Goal: Task Accomplishment & Management: Complete application form

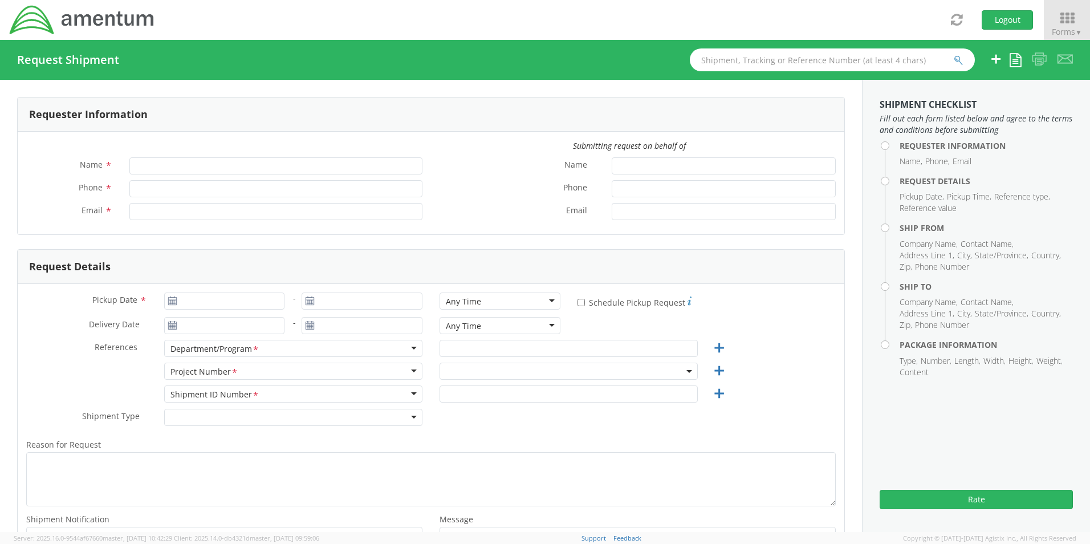
type input "[PERSON_NAME]"
type input "[PHONE_NUMBER]"
type input "[PERSON_NAME][EMAIL_ADDRESS][PERSON_NAME][DOMAIN_NAME]"
select select "0915.G3009.04.001.790.AA.SSP00"
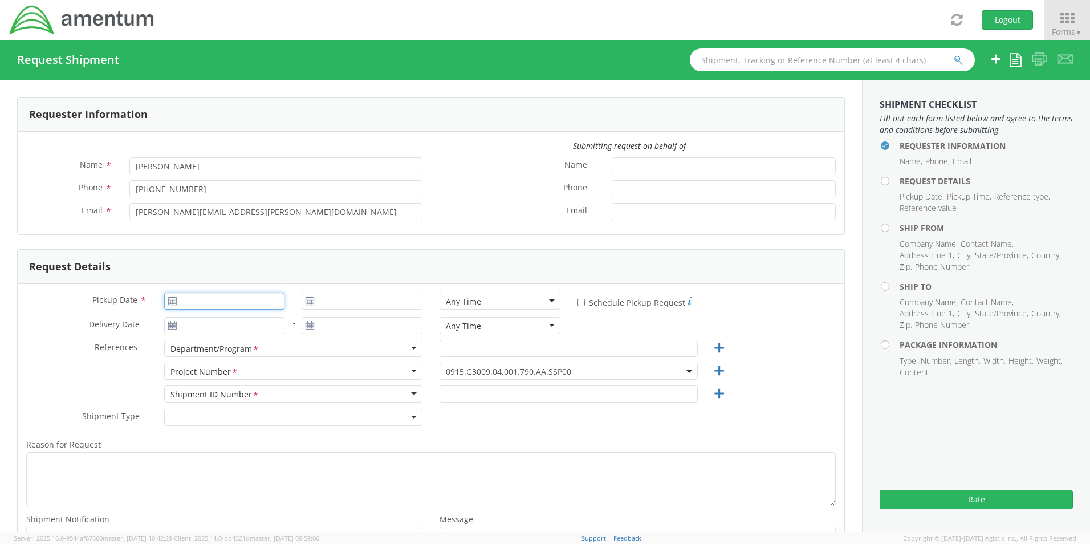
type input "[DATE]"
click at [190, 300] on input "[DATE]" at bounding box center [224, 300] width 121 height 17
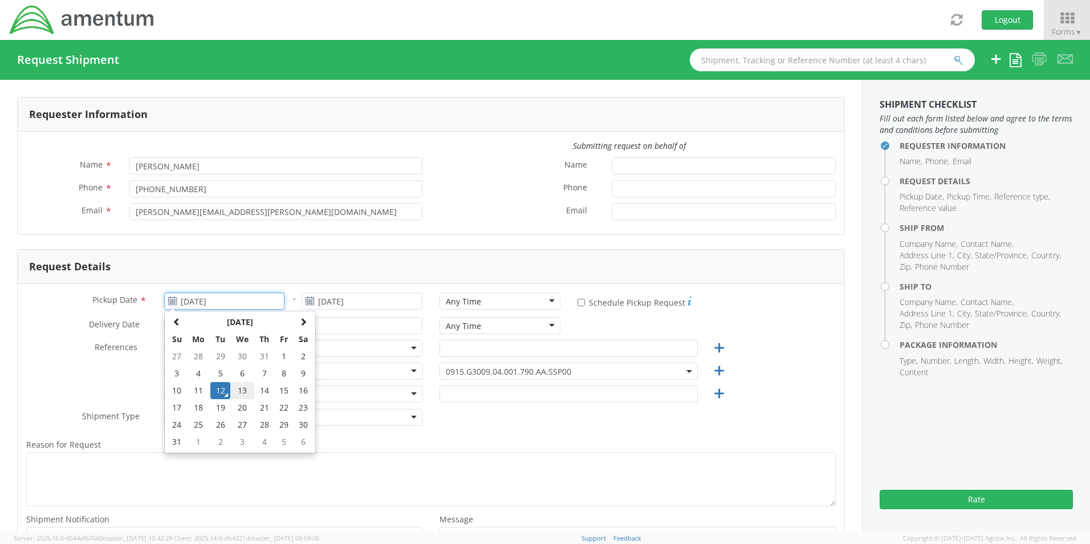
click at [241, 389] on td "13" at bounding box center [242, 390] width 24 height 17
type input "[DATE]"
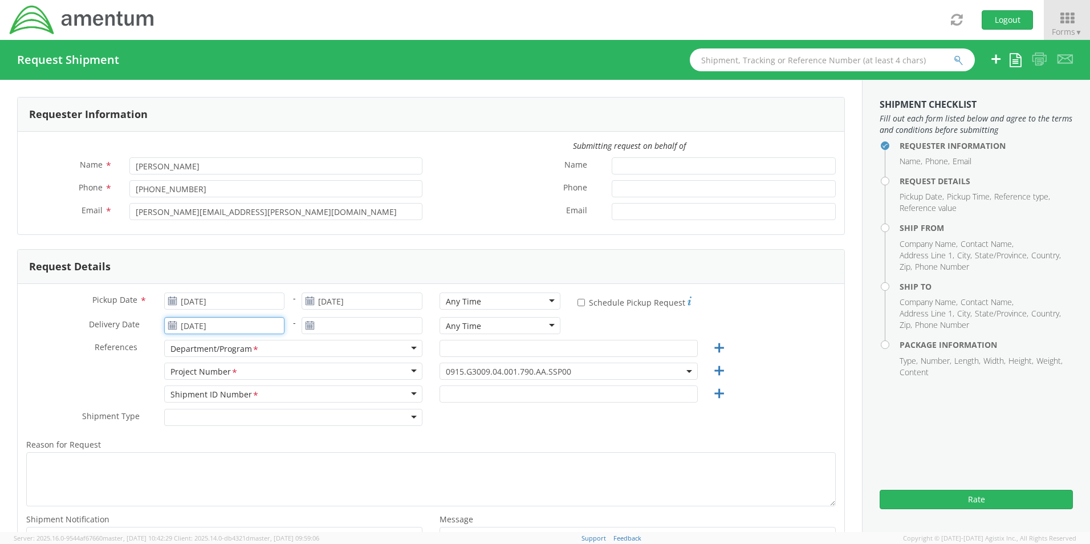
click at [202, 320] on input "[DATE]" at bounding box center [224, 325] width 121 height 17
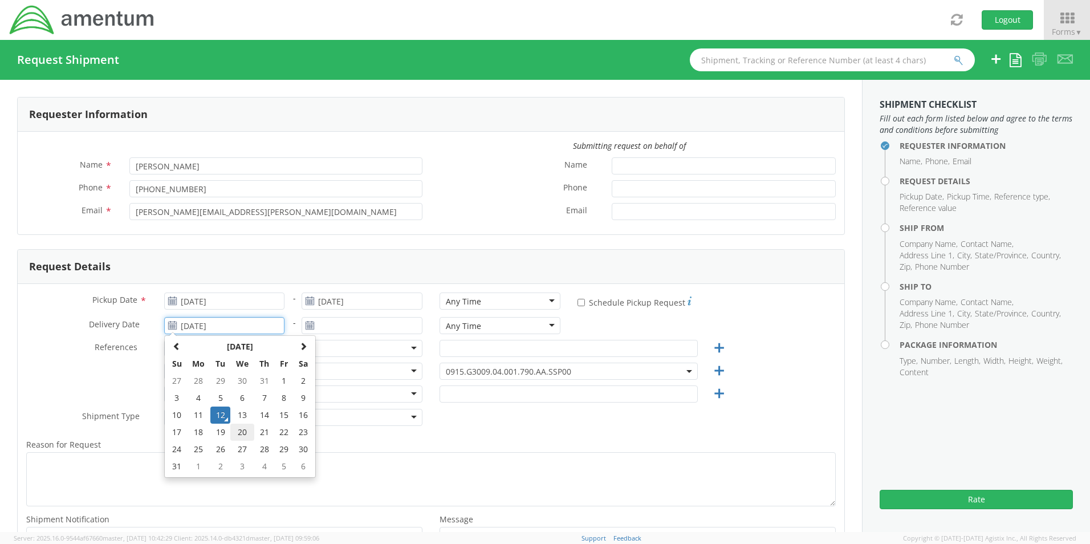
click at [236, 430] on td "20" at bounding box center [242, 431] width 24 height 17
type input "[DATE]"
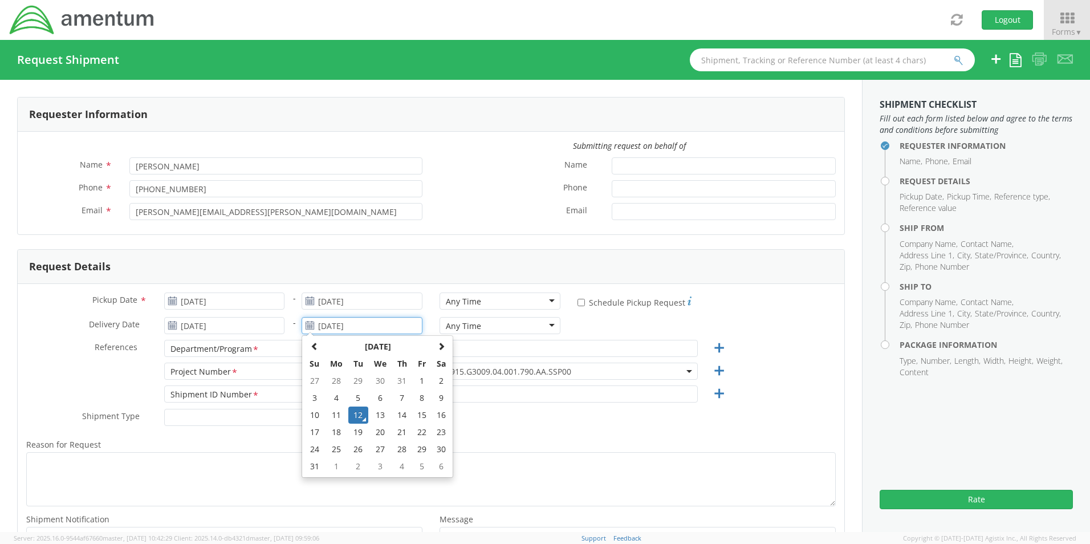
click at [325, 325] on input "[DATE]" at bounding box center [361, 325] width 121 height 17
click at [378, 436] on td "20" at bounding box center [380, 431] width 24 height 17
type input "[DATE]"
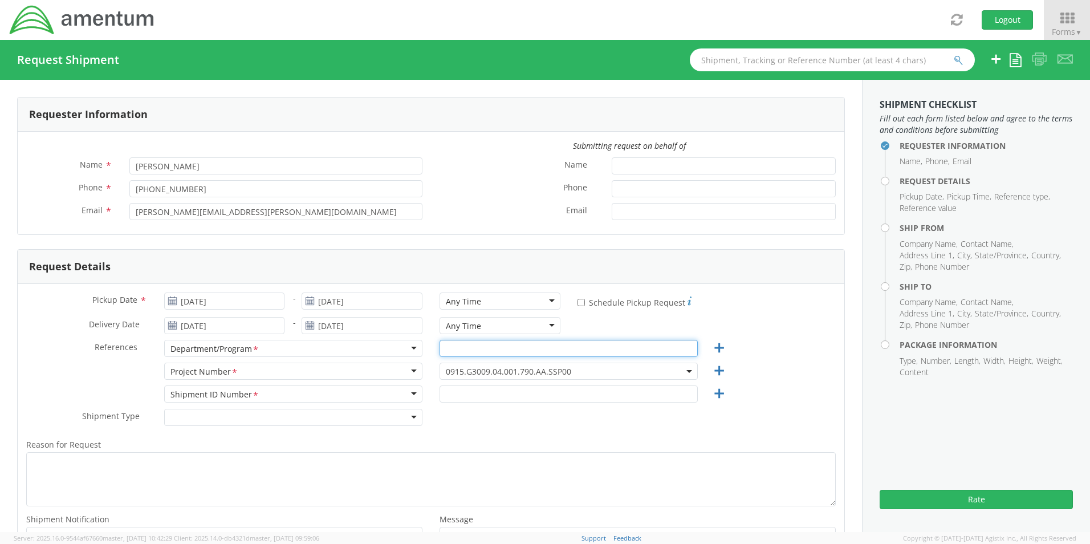
click at [502, 347] on input "text" at bounding box center [568, 348] width 258 height 17
type input "HR"
click at [578, 365] on span "0915.G3009.04.001.790.AA.SSP00" at bounding box center [568, 370] width 258 height 17
click at [485, 393] on input "search" at bounding box center [567, 389] width 250 height 17
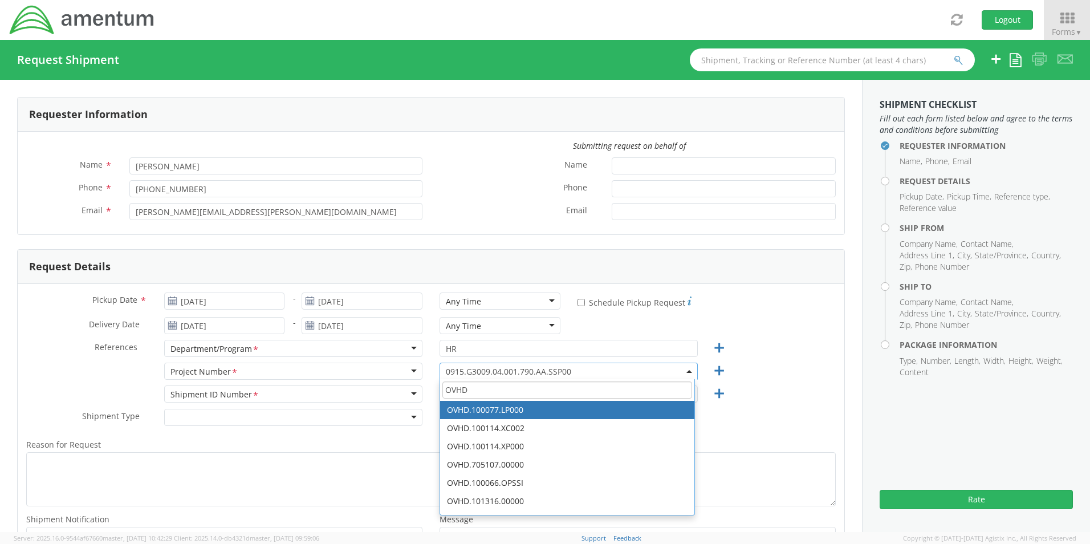
type input "OVHD"
select select "OVHD.100077.LP000"
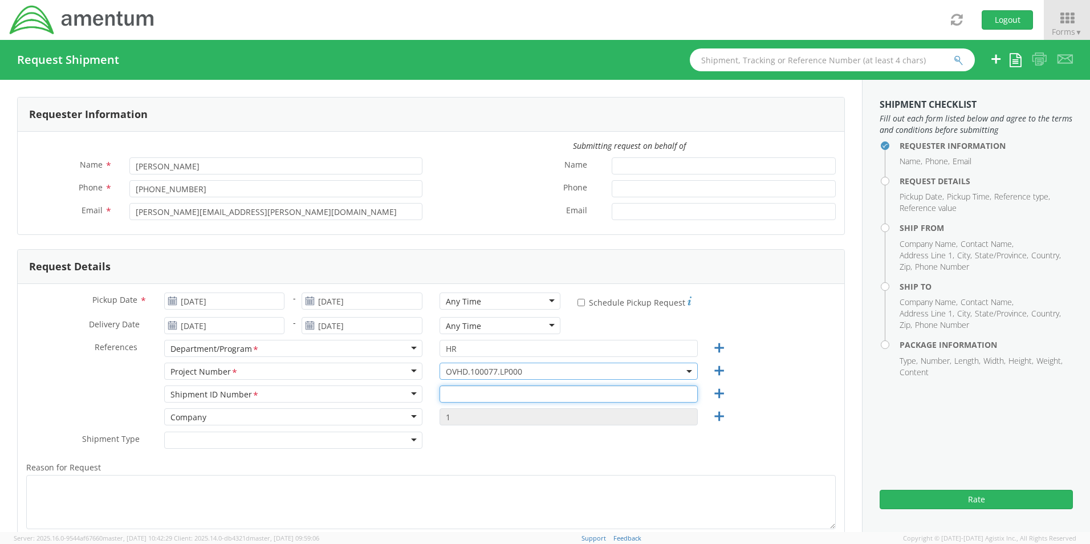
click at [463, 393] on input "text" at bounding box center [568, 393] width 258 height 17
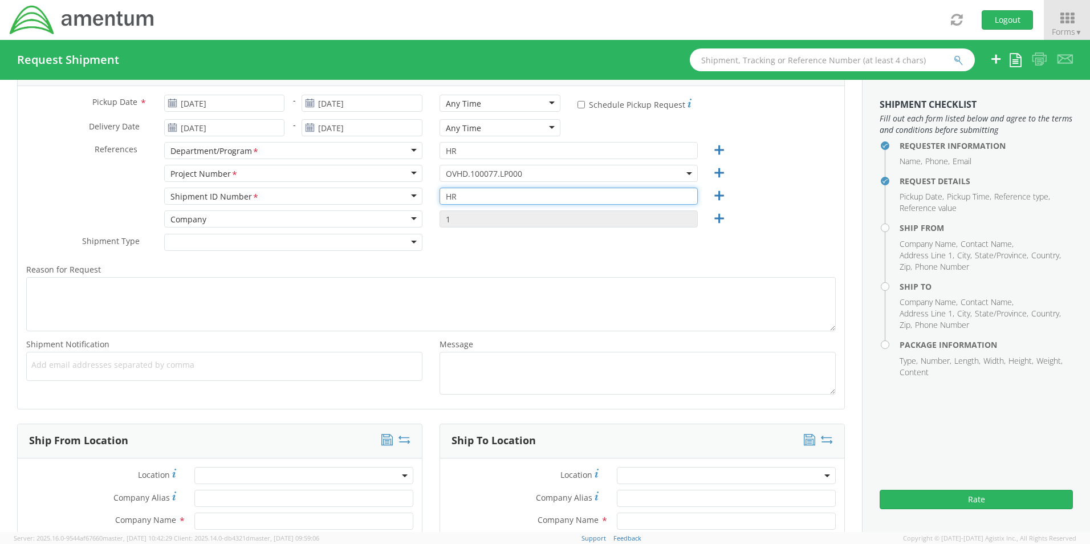
scroll to position [342, 0]
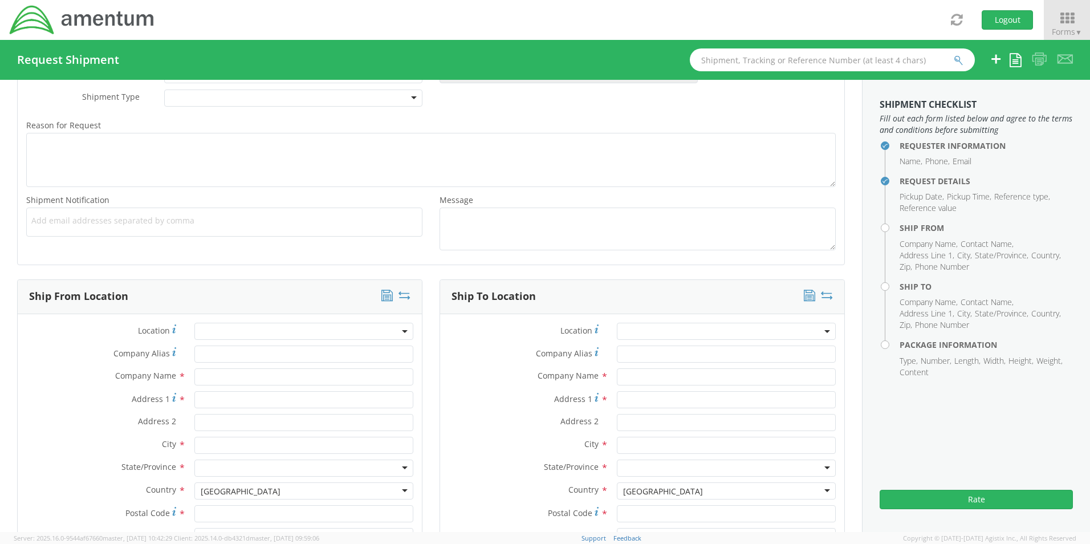
type input "HR"
click at [228, 381] on input "text" at bounding box center [303, 376] width 219 height 17
type input "Amentum"
type input "[STREET_ADDRESS][PERSON_NAME]"
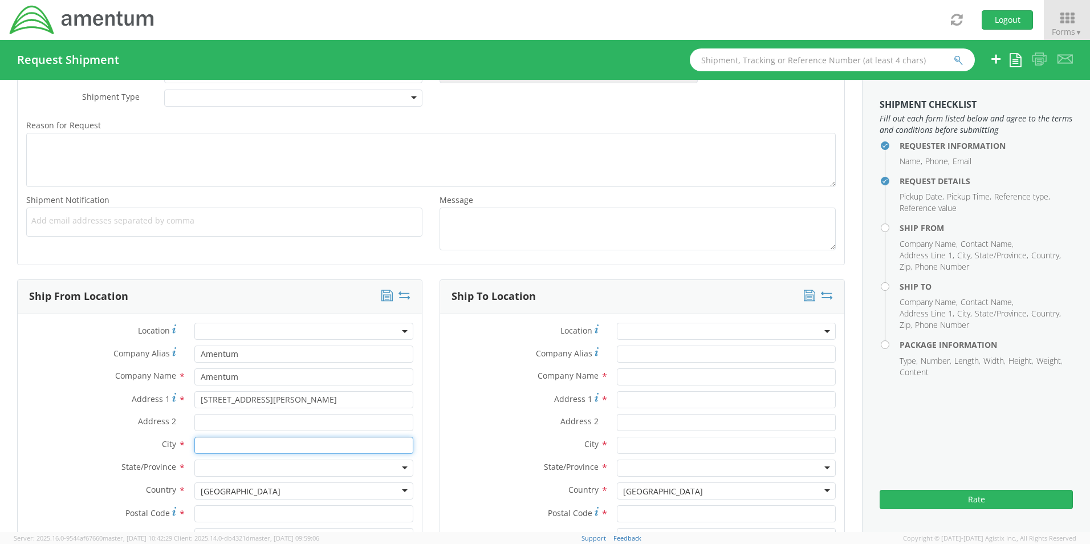
type input "ODON"
type input "47562"
type input "[PERSON_NAME]"
type input "8126934146"
type input "[PERSON_NAME][EMAIL_ADDRESS][PERSON_NAME][DOMAIN_NAME]"
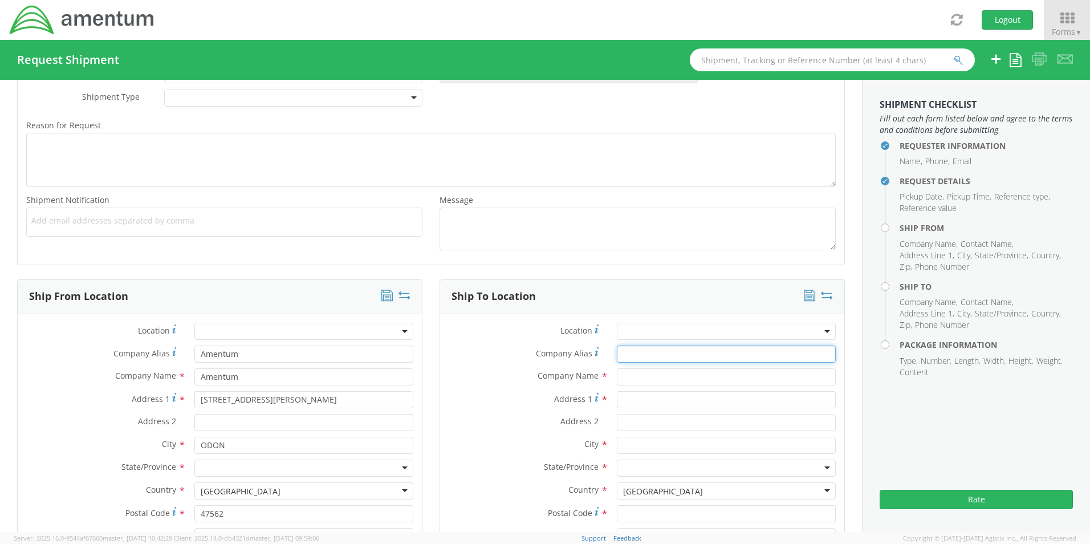
type input "Amentum"
type input "[STREET_ADDRESS][PERSON_NAME]"
type input "[GEOGRAPHIC_DATA]"
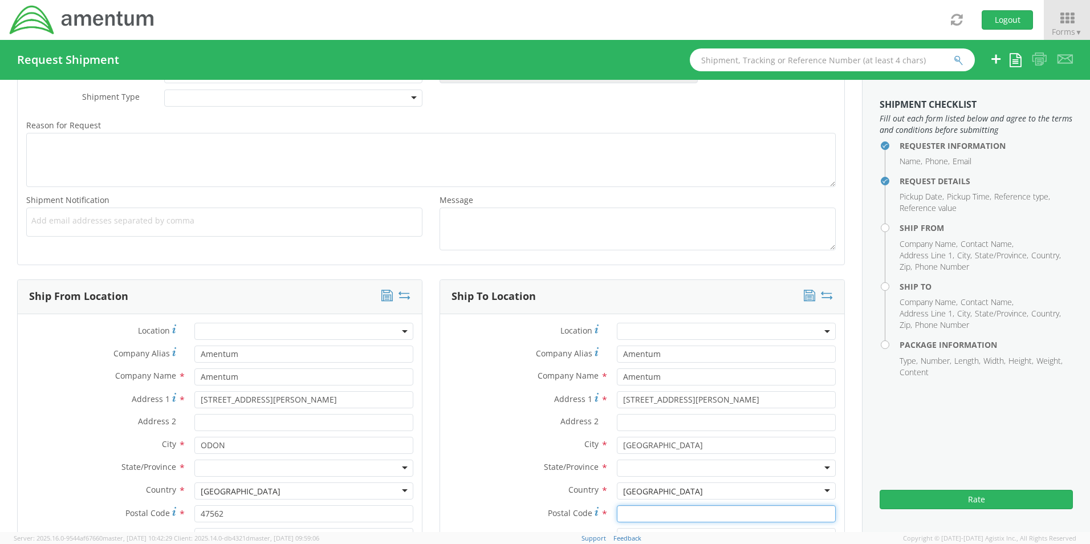
type input "23513"
type input "[PERSON_NAME]"
type input "8128908545"
type input "[PERSON_NAME][EMAIL_ADDRESS][DOMAIN_NAME]"
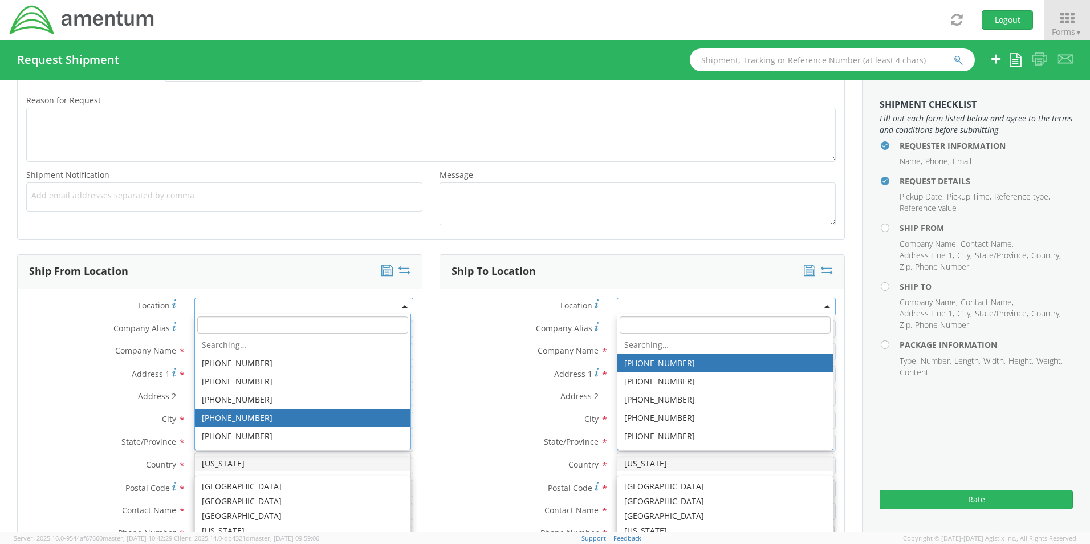
scroll to position [367, 0]
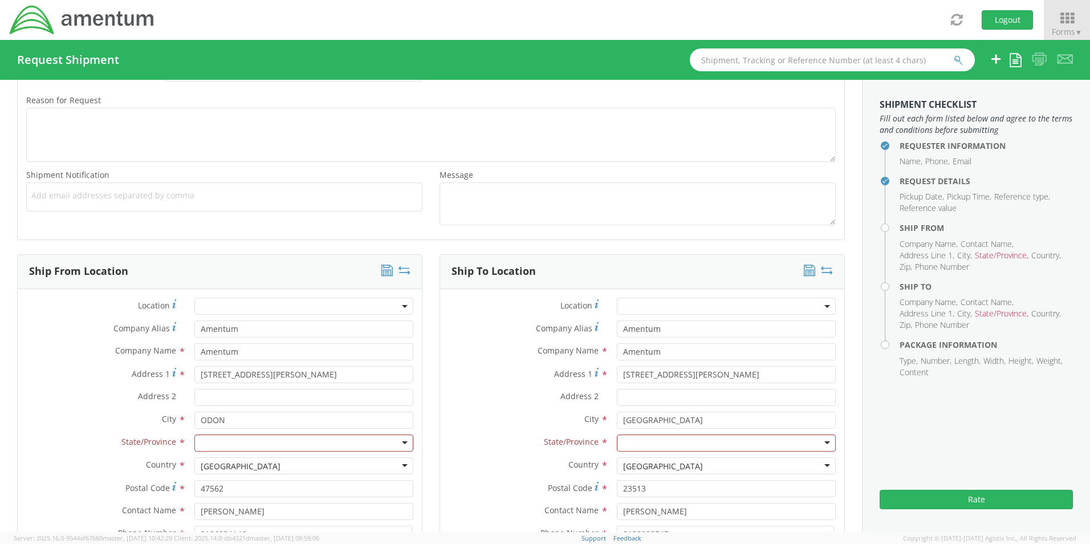
click at [50, 411] on label "City *" at bounding box center [102, 418] width 168 height 15
click at [218, 436] on div at bounding box center [303, 442] width 219 height 17
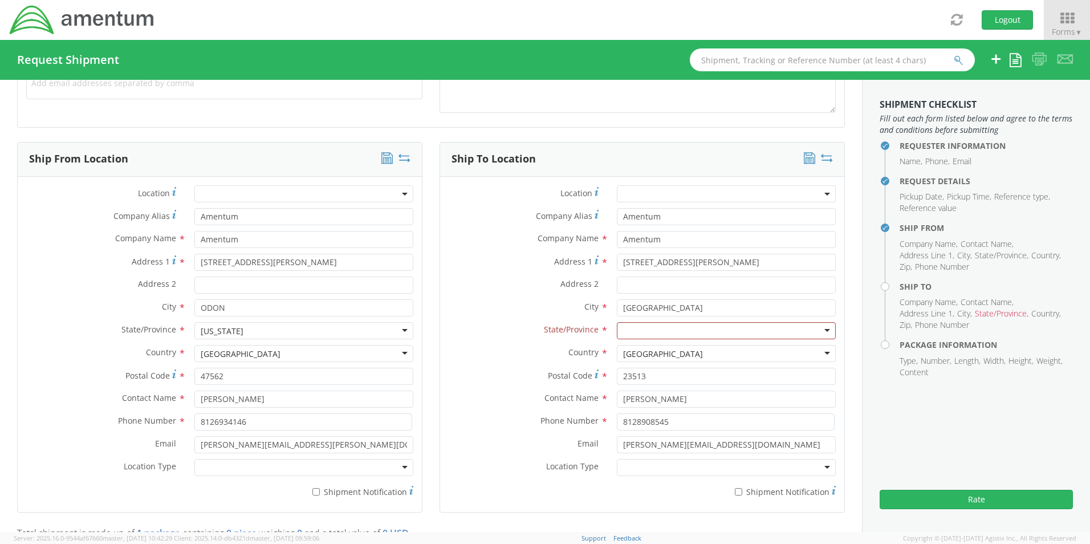
scroll to position [481, 0]
drag, startPoint x: 719, startPoint y: 259, endPoint x: 586, endPoint y: 262, distance: 132.8
click at [586, 262] on div "Address 1 For cross streets use street names with '&' or 'and' in between. For …" at bounding box center [642, 260] width 404 height 17
click at [632, 267] on input "Address 1 *" at bounding box center [726, 260] width 219 height 17
paste input "[STREET_ADDRESS]"
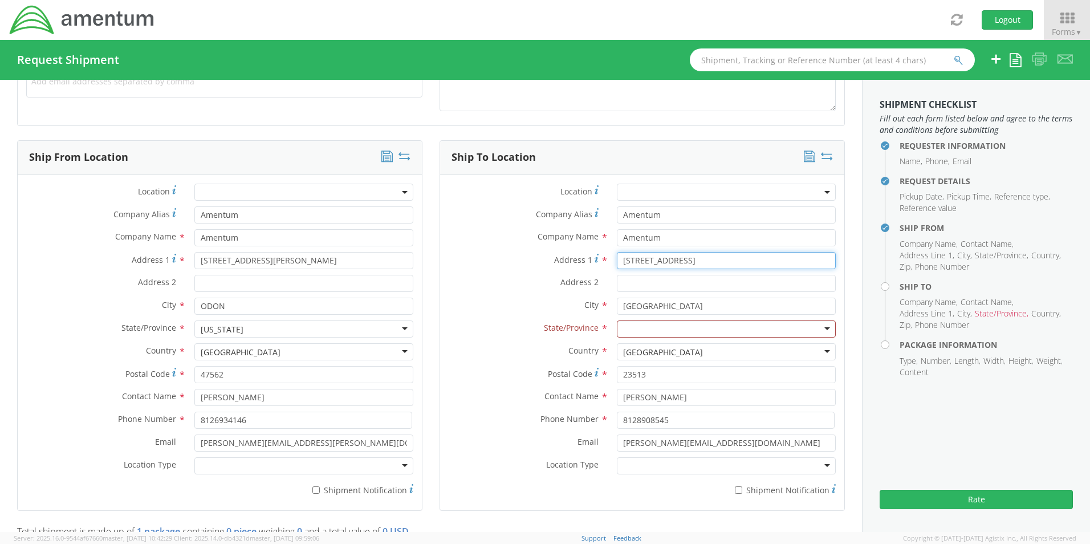
type input "[STREET_ADDRESS]"
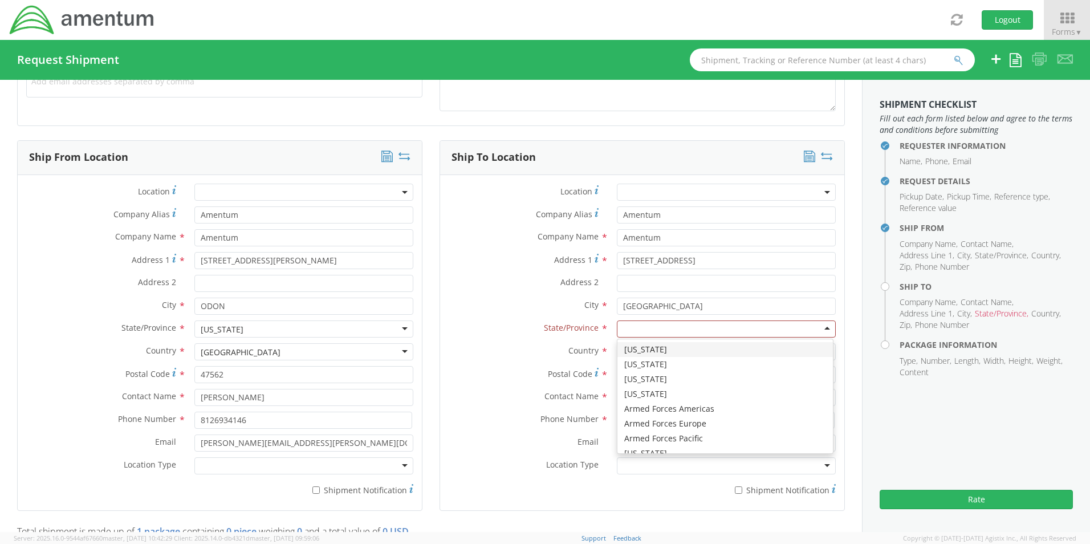
click at [639, 327] on div at bounding box center [726, 328] width 219 height 17
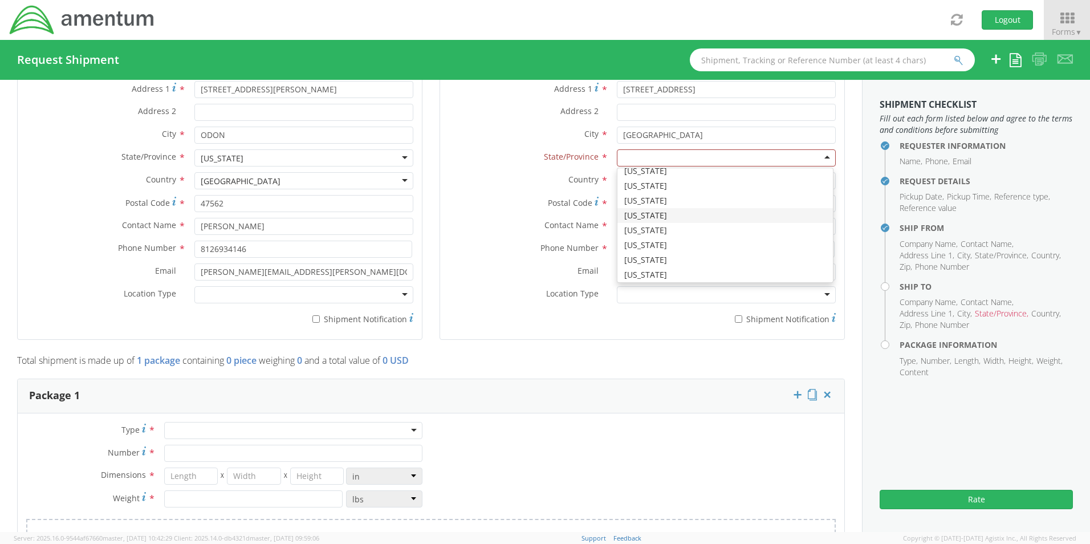
scroll to position [721, 0]
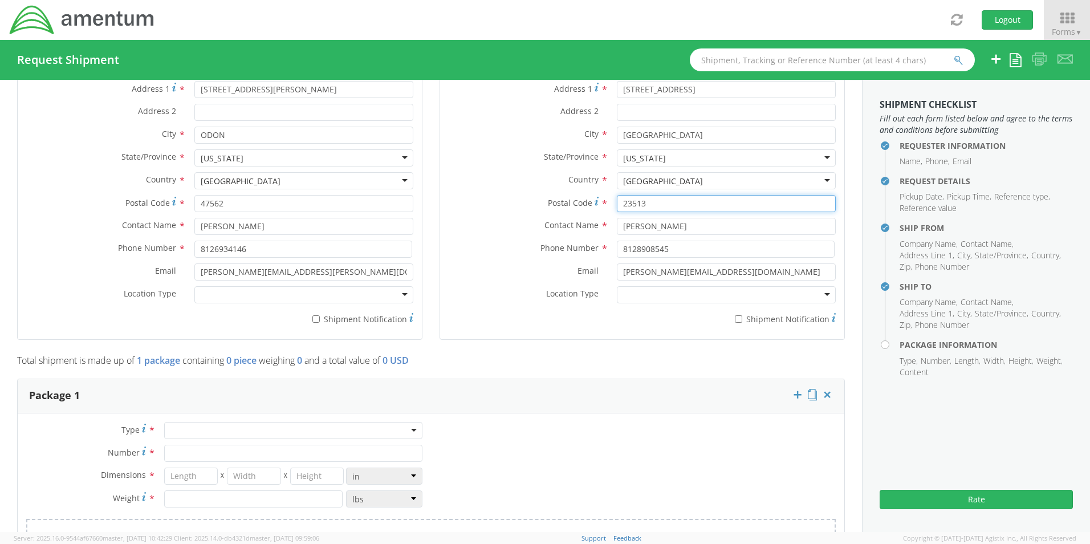
drag, startPoint x: 645, startPoint y: 203, endPoint x: 570, endPoint y: 204, distance: 74.7
click at [570, 204] on div "Postal Code * 23513" at bounding box center [642, 203] width 404 height 17
type input "22554"
drag, startPoint x: 694, startPoint y: 230, endPoint x: 612, endPoint y: 231, distance: 82.1
click at [617, 231] on input "[PERSON_NAME]" at bounding box center [726, 226] width 219 height 17
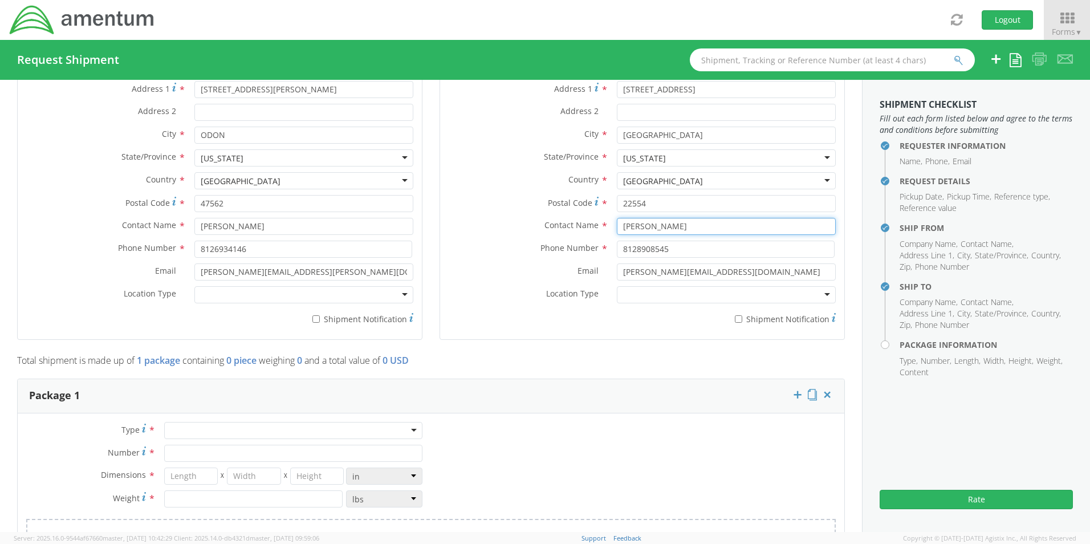
type input "[PERSON_NAME]"
drag, startPoint x: 662, startPoint y: 247, endPoint x: 576, endPoint y: 251, distance: 86.1
click at [576, 251] on div "Phone Number * 8128908545" at bounding box center [642, 248] width 404 height 17
type input "5712258591"
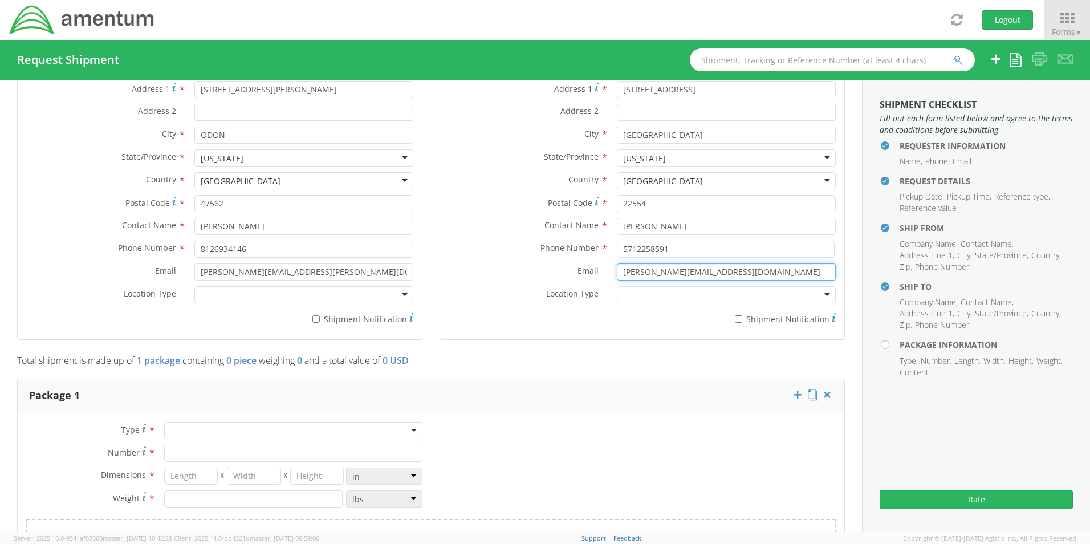
drag, startPoint x: 737, startPoint y: 269, endPoint x: 482, endPoint y: 275, distance: 255.4
click at [482, 275] on div "Email * [PERSON_NAME][EMAIL_ADDRESS][DOMAIN_NAME]" at bounding box center [642, 271] width 404 height 17
click at [626, 274] on input "Email *" at bounding box center [726, 271] width 219 height 17
paste input "[PERSON_NAME][EMAIL_ADDRESS][PERSON_NAME][DOMAIN_NAME]"
type input "[PERSON_NAME][EMAIL_ADDRESS][PERSON_NAME][DOMAIN_NAME]"
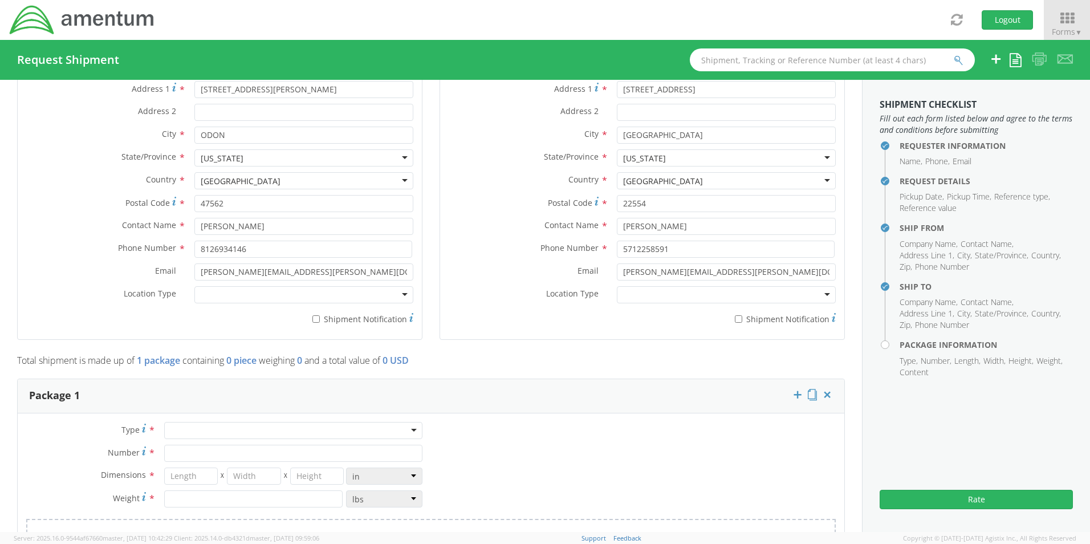
click at [489, 308] on div "Location Type * Business Military Residential" at bounding box center [642, 297] width 404 height 23
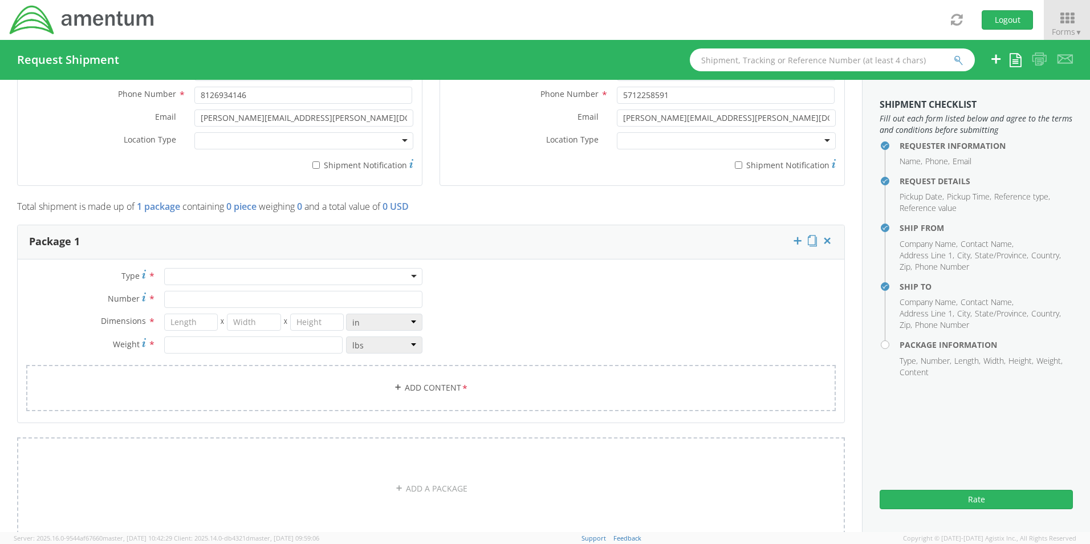
scroll to position [823, 0]
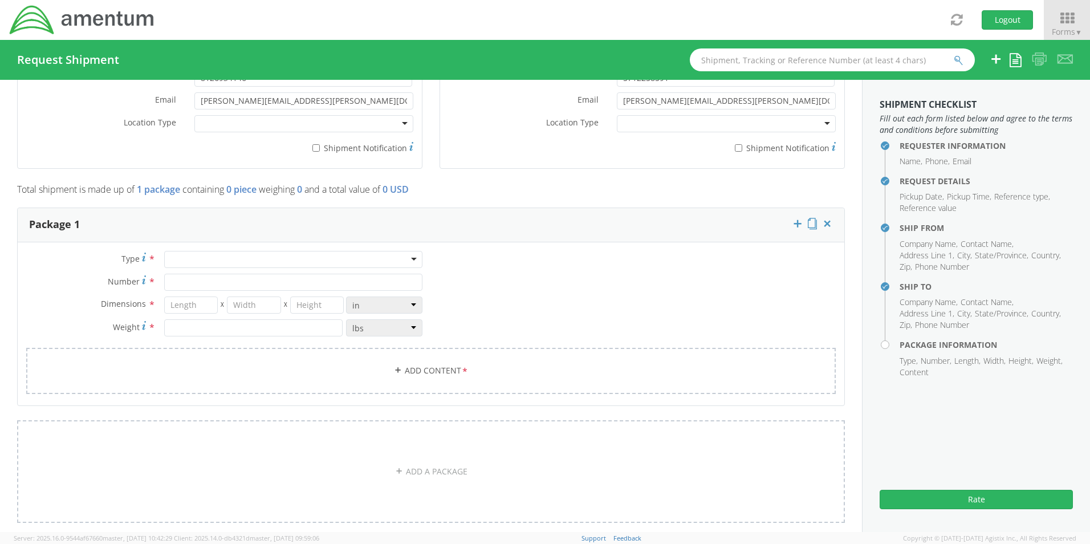
click at [202, 255] on div at bounding box center [293, 259] width 258 height 17
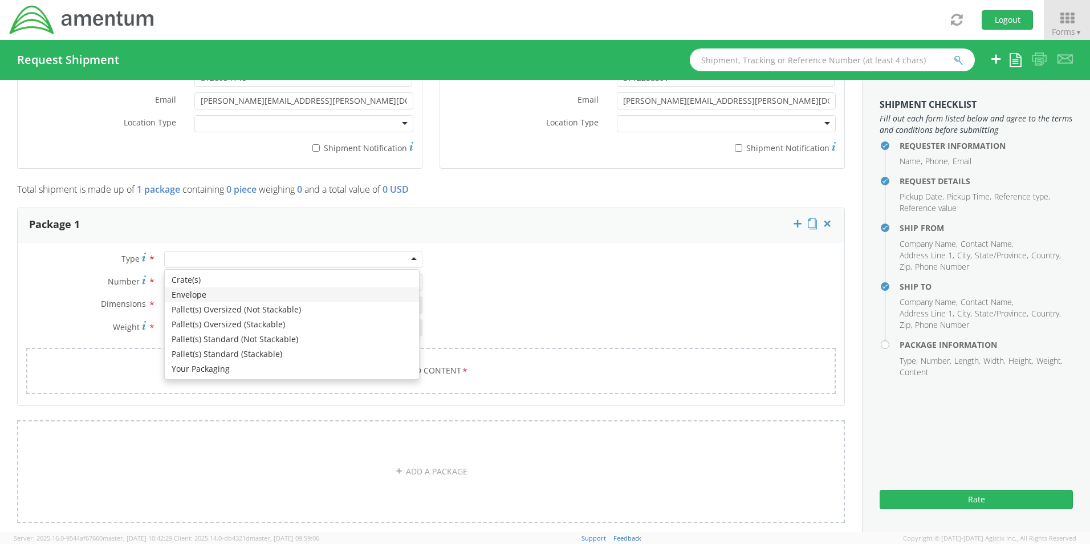
type input "1"
type input "9.5"
type input "12.5"
type input "0.25"
type input "1"
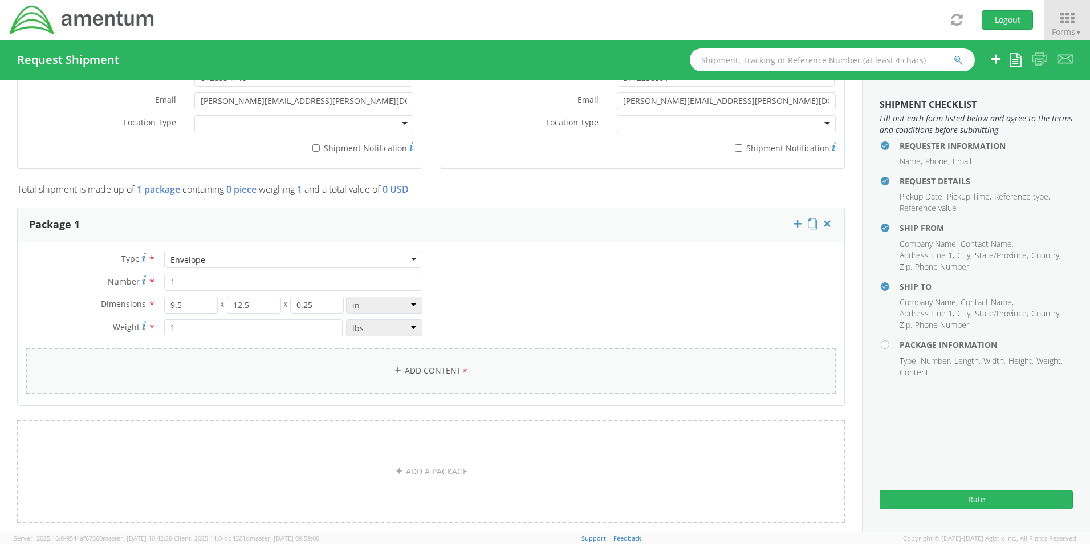
click at [422, 370] on link "Add Content *" at bounding box center [430, 371] width 809 height 46
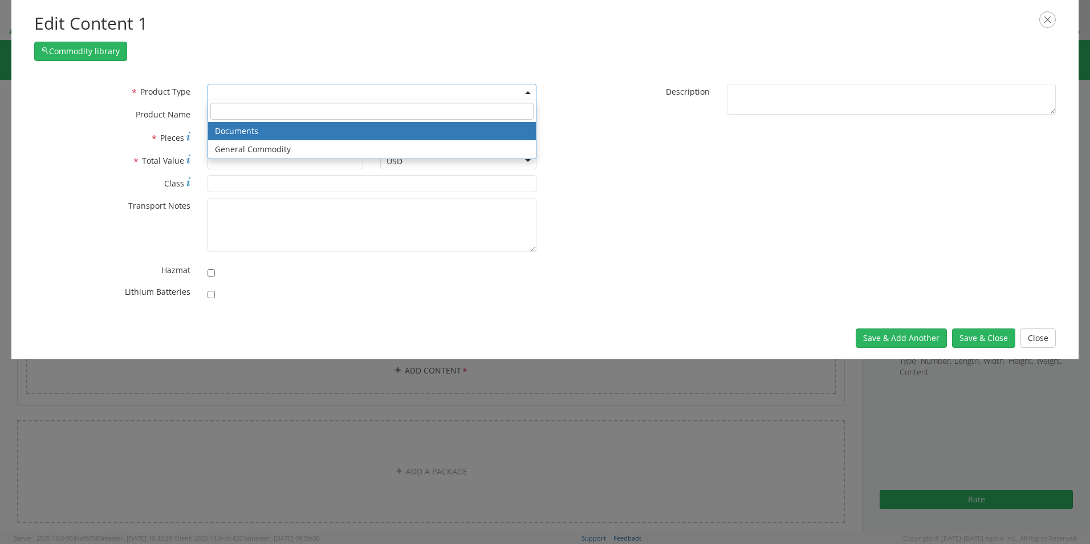
click at [235, 95] on span at bounding box center [371, 92] width 329 height 17
select select "DOCUMENT"
type input "Documents"
type input "1"
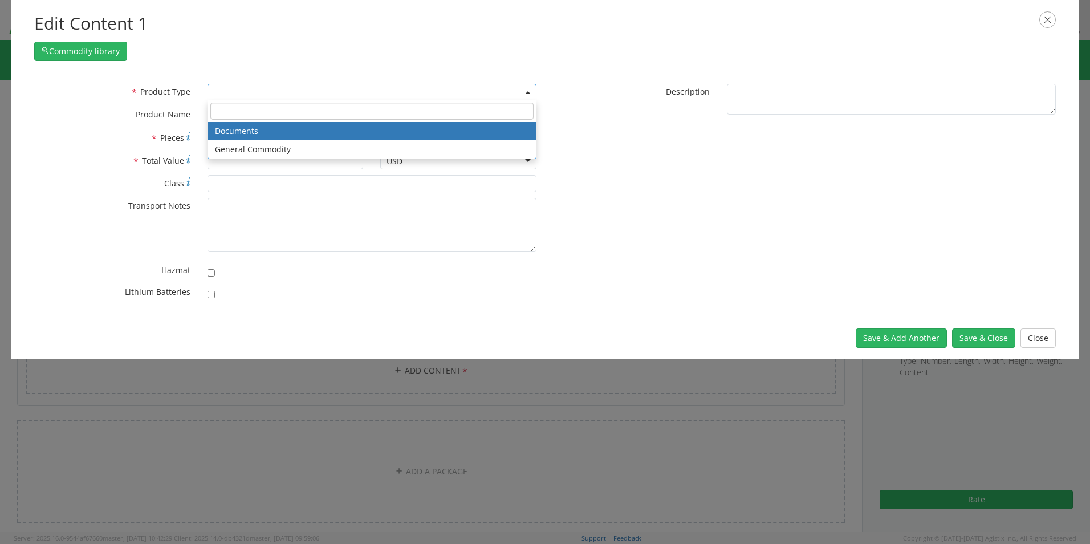
type textarea "Documents"
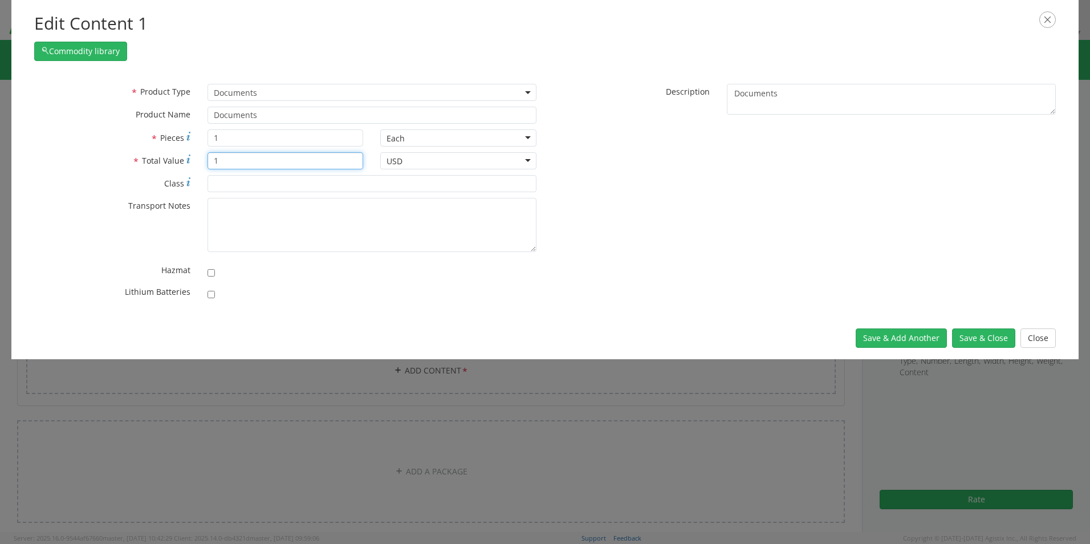
click at [230, 161] on input "1" at bounding box center [285, 160] width 156 height 17
type input "10.00"
click at [980, 338] on button "Save & Close" at bounding box center [983, 337] width 63 height 19
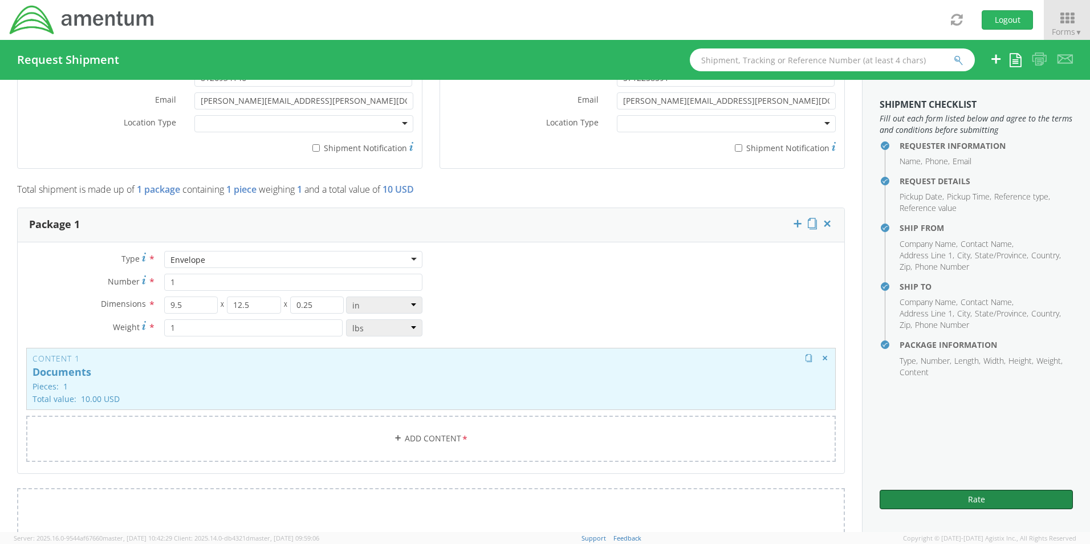
drag, startPoint x: 961, startPoint y: 500, endPoint x: 614, endPoint y: 389, distance: 364.6
click at [952, 497] on button "Rate" at bounding box center [975, 499] width 193 height 19
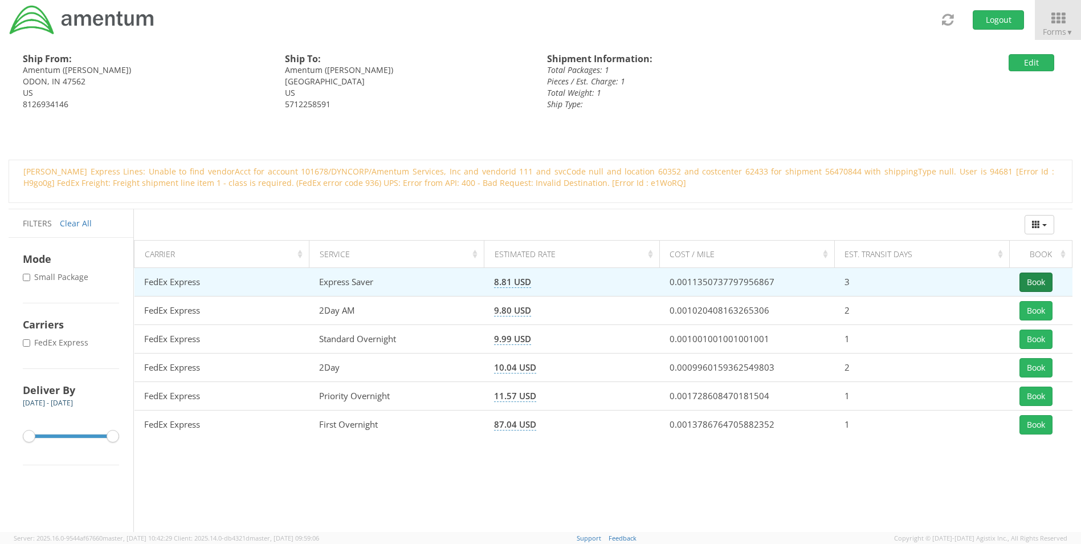
click at [1035, 285] on button "Book" at bounding box center [1035, 281] width 33 height 19
